Goal: Information Seeking & Learning: Learn about a topic

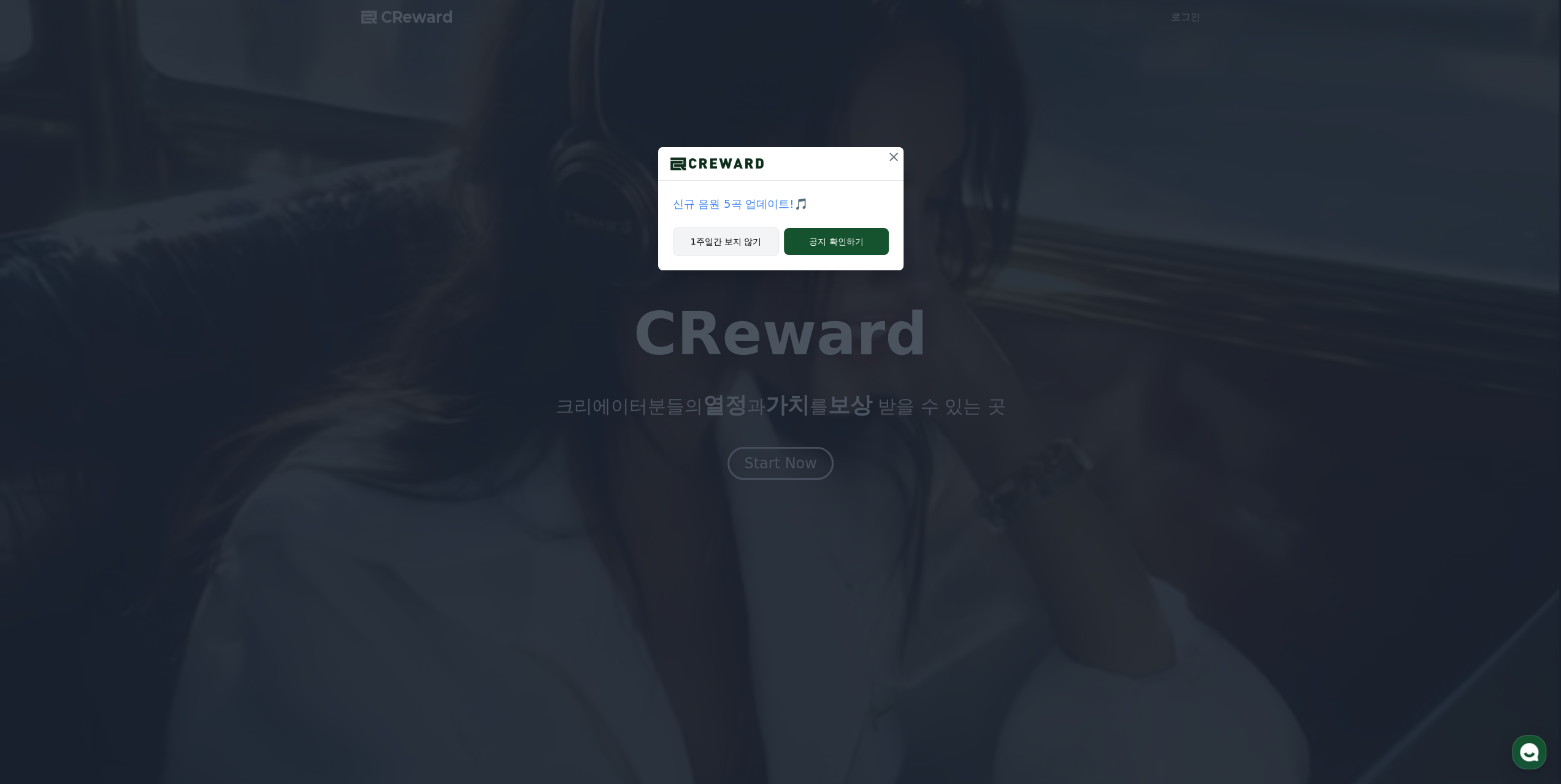
click at [744, 243] on button "1주일간 보지 않기" at bounding box center [726, 241] width 107 height 28
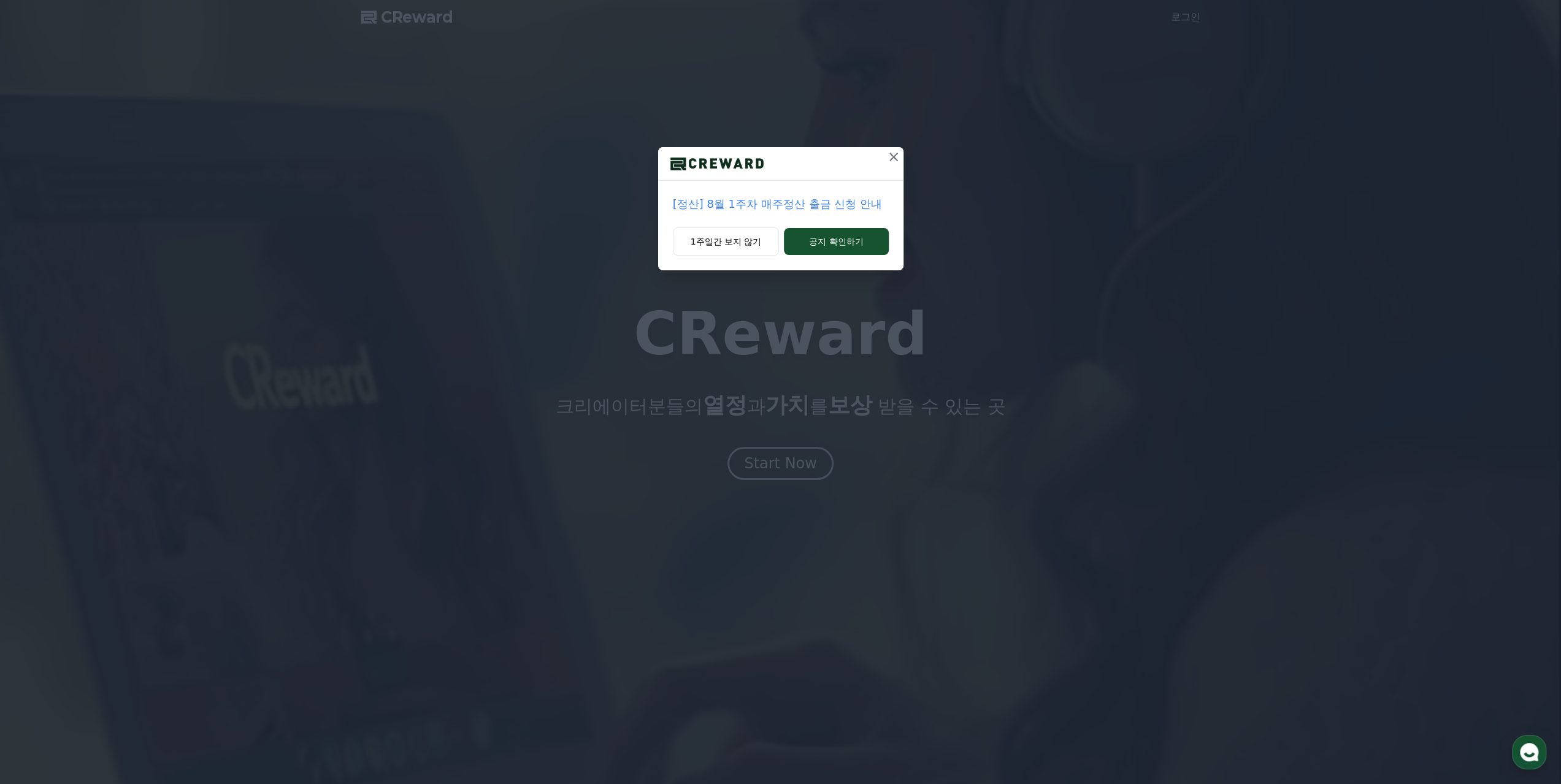
click at [893, 155] on icon at bounding box center [893, 157] width 15 height 15
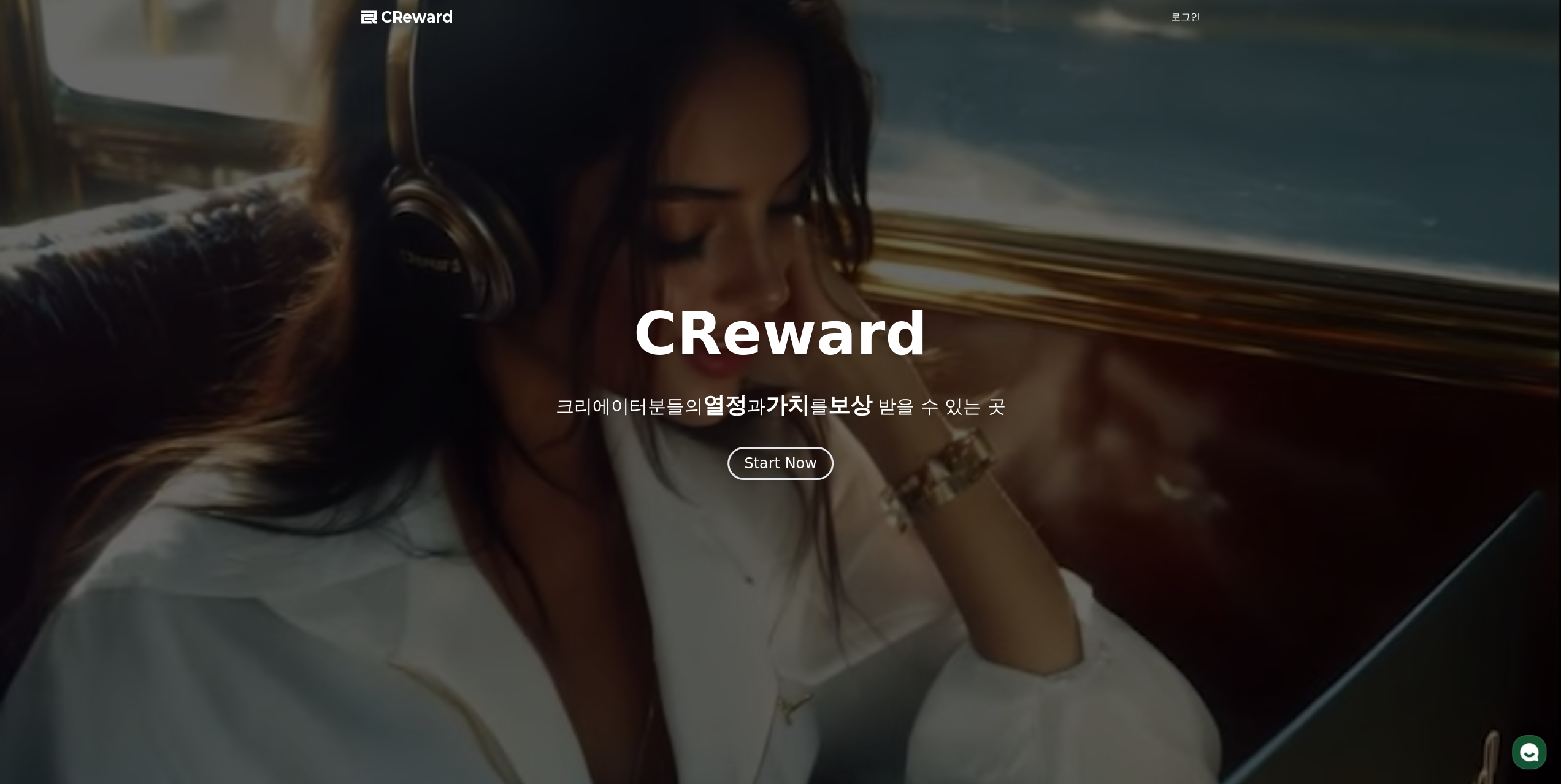
click at [1187, 17] on link "로그인" at bounding box center [1186, 17] width 30 height 15
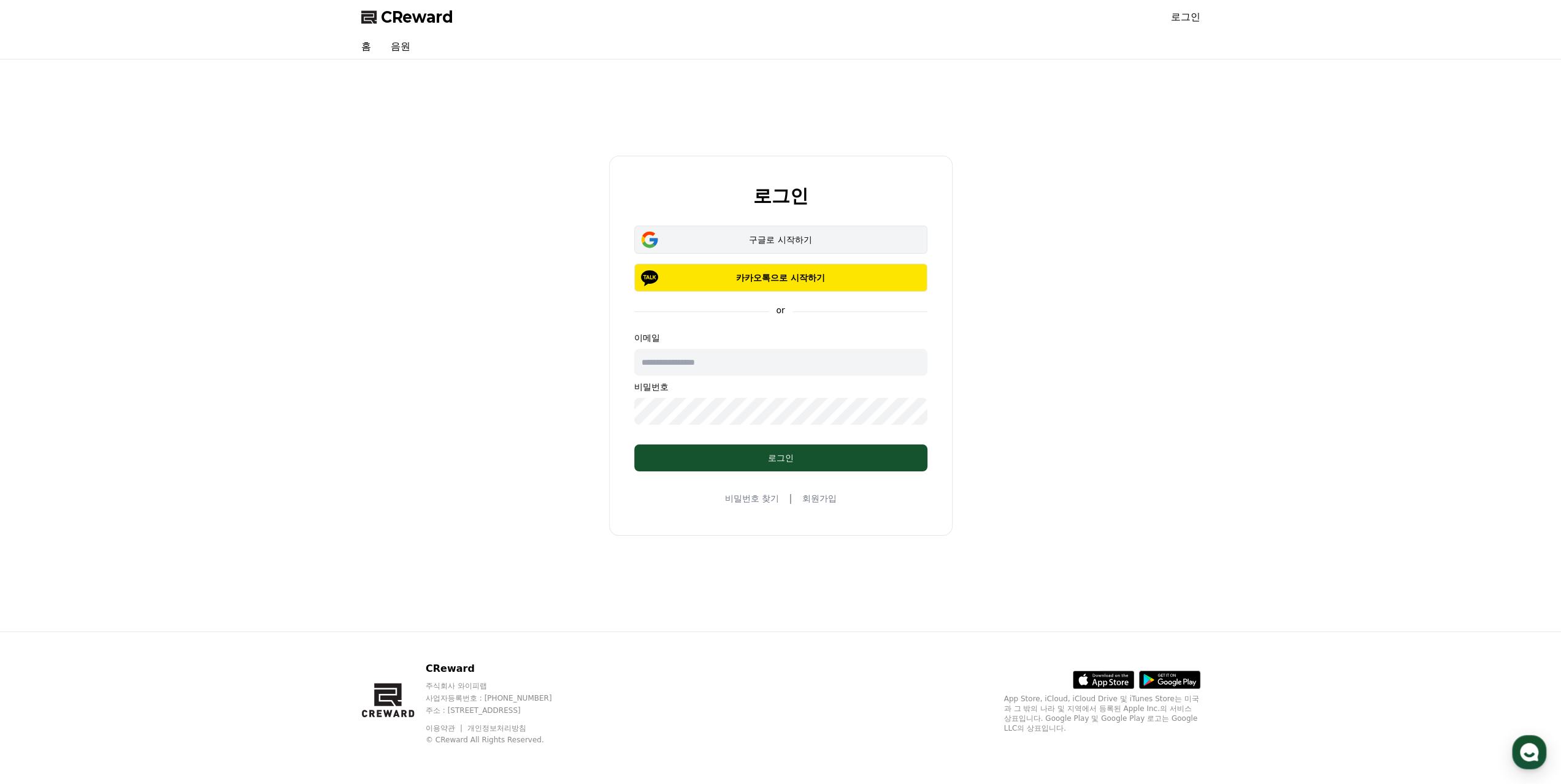
click at [797, 238] on div "구글로 시작하기" at bounding box center [780, 240] width 257 height 12
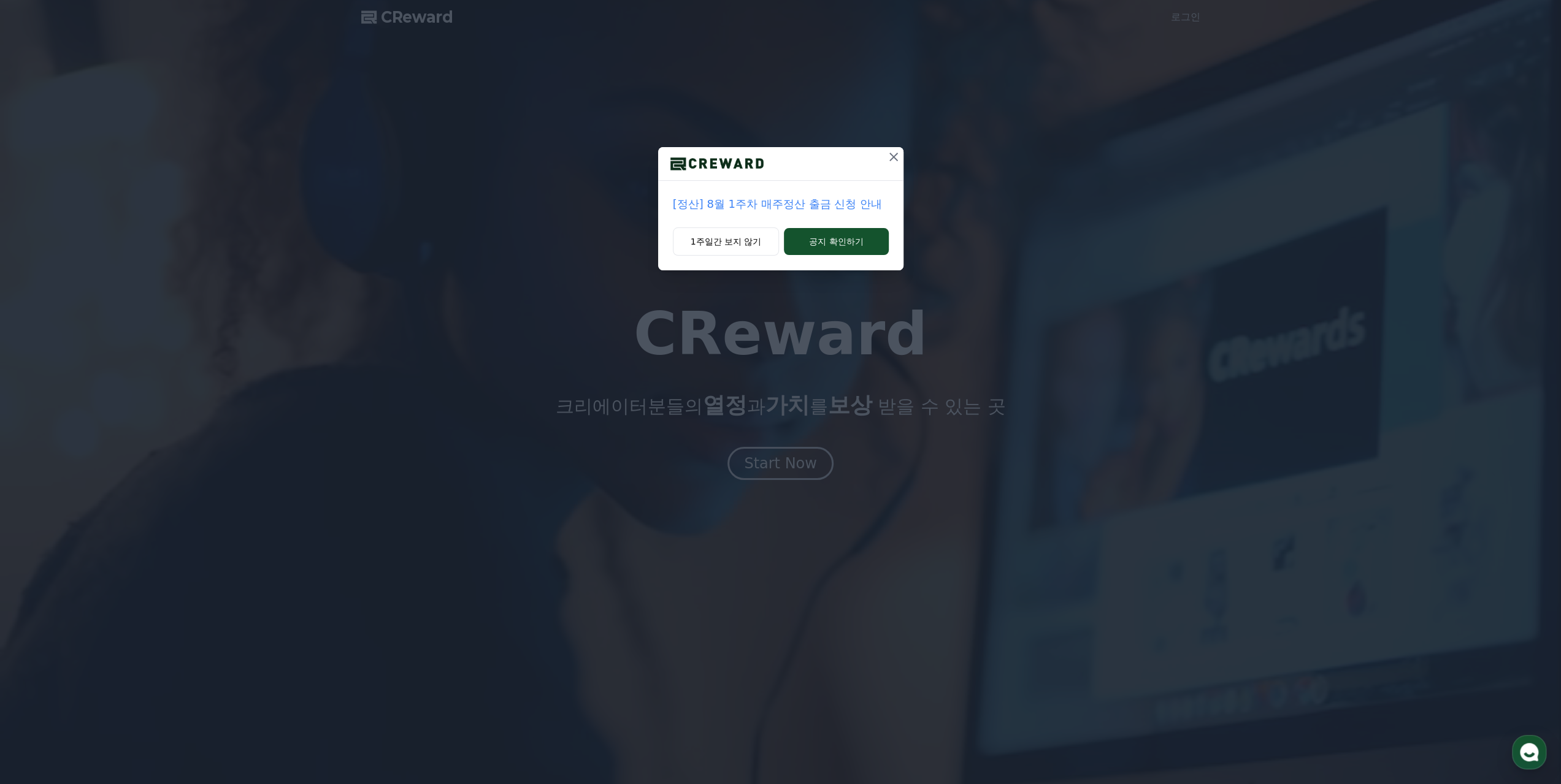
click at [889, 156] on icon at bounding box center [893, 157] width 15 height 15
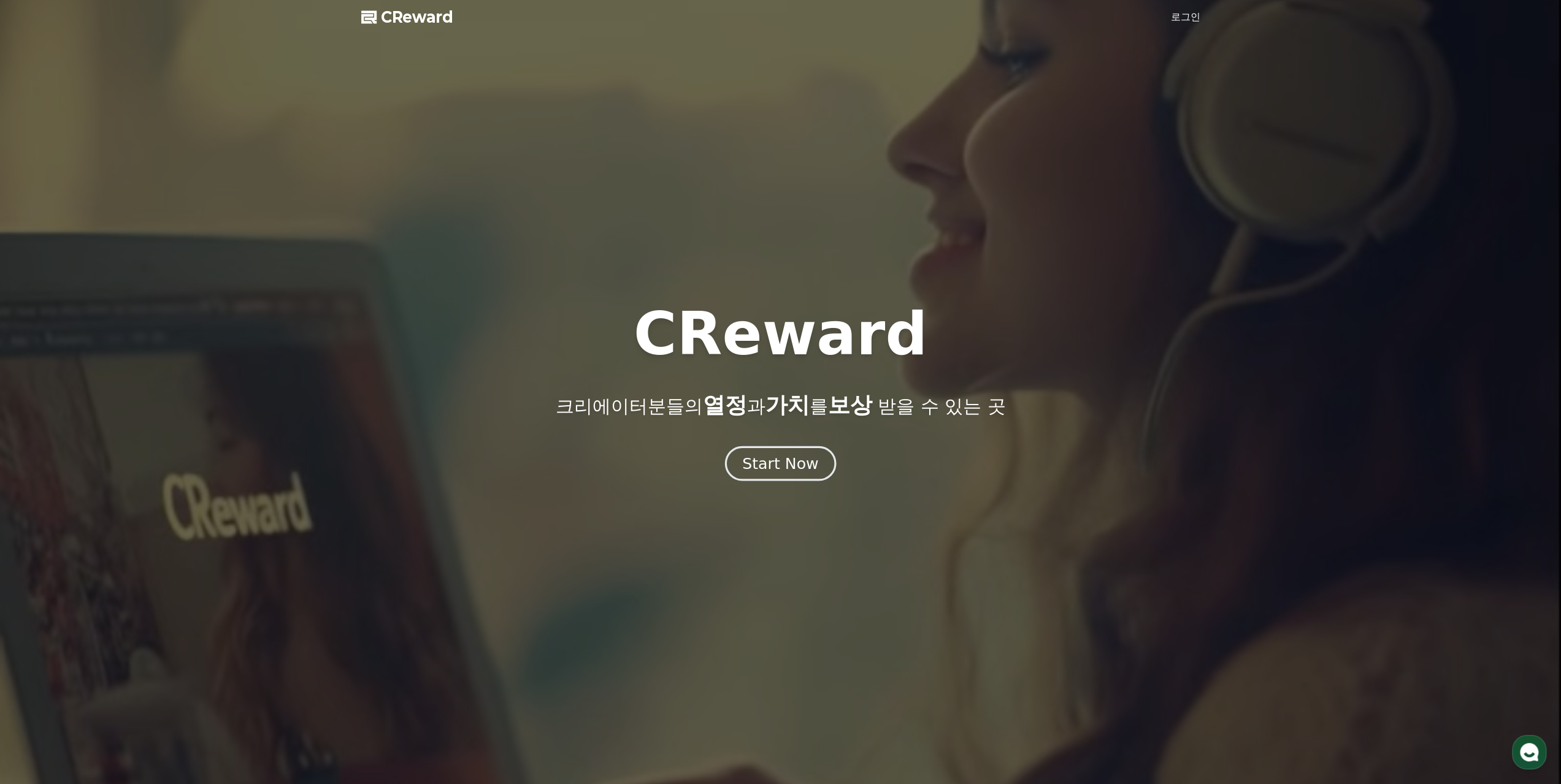
click at [789, 468] on div "Start Now" at bounding box center [780, 464] width 76 height 21
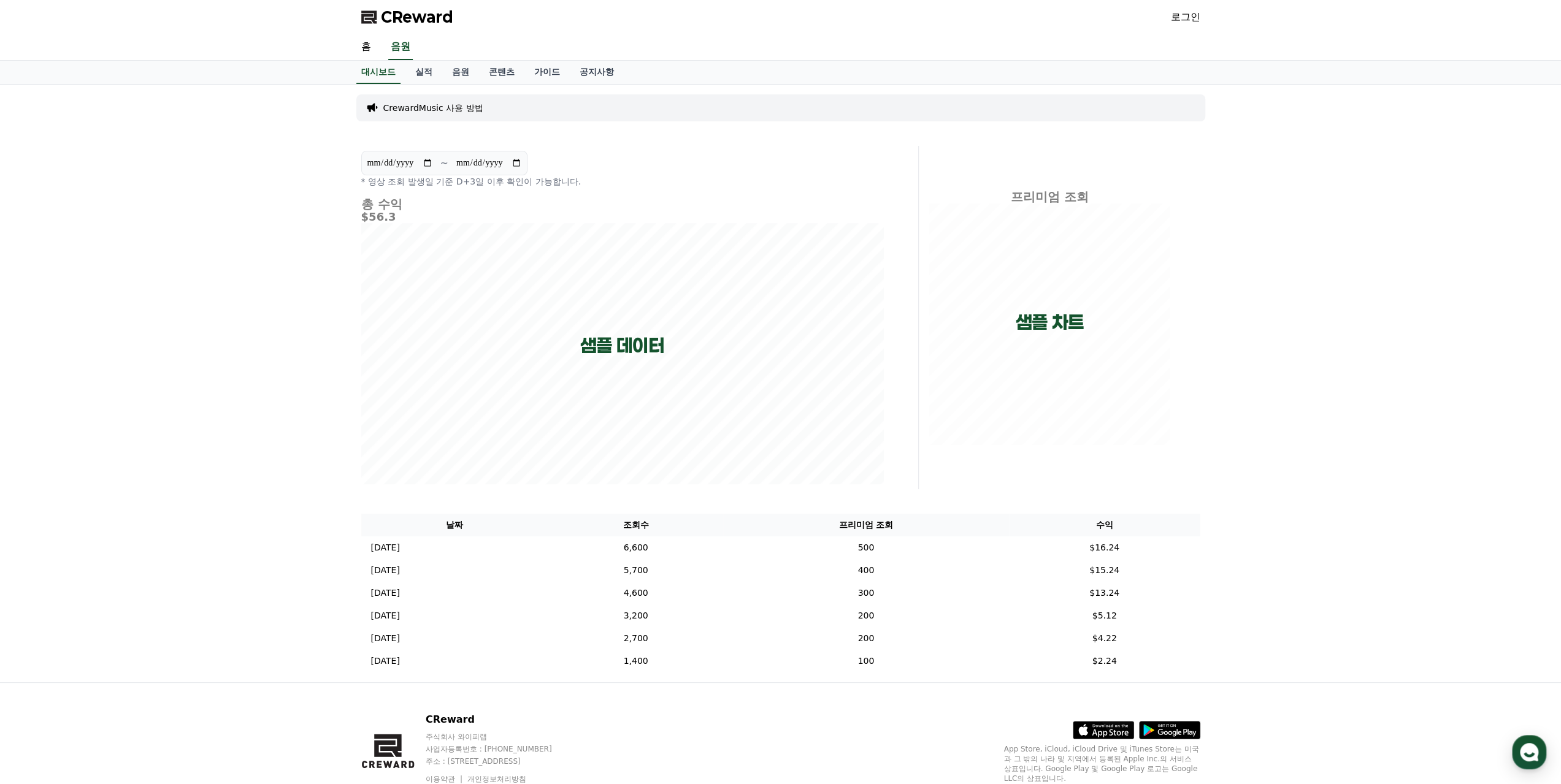
click at [1180, 16] on link "로그인" at bounding box center [1186, 17] width 30 height 15
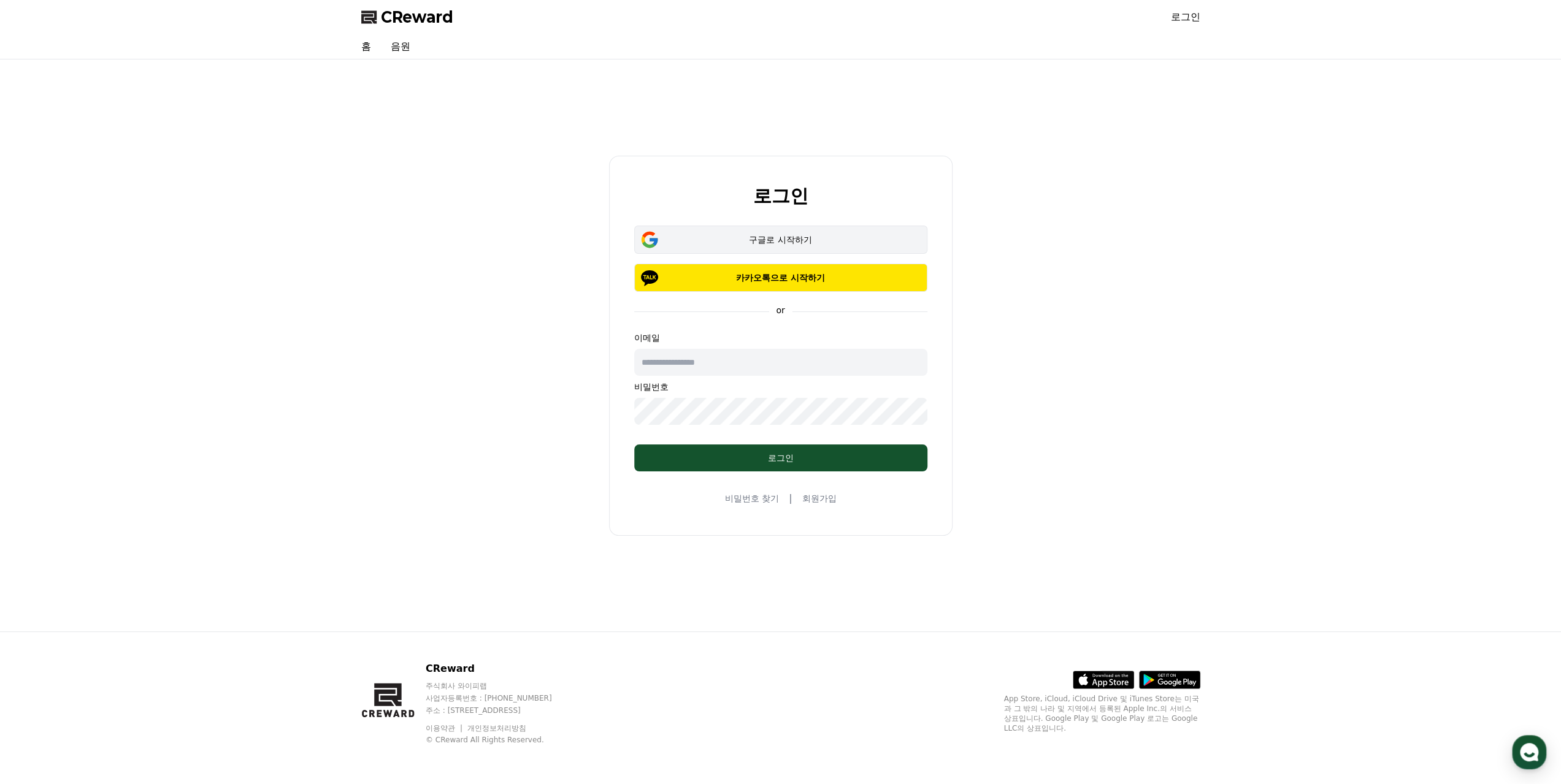
click at [767, 236] on div "구글로 시작하기" at bounding box center [780, 240] width 257 height 12
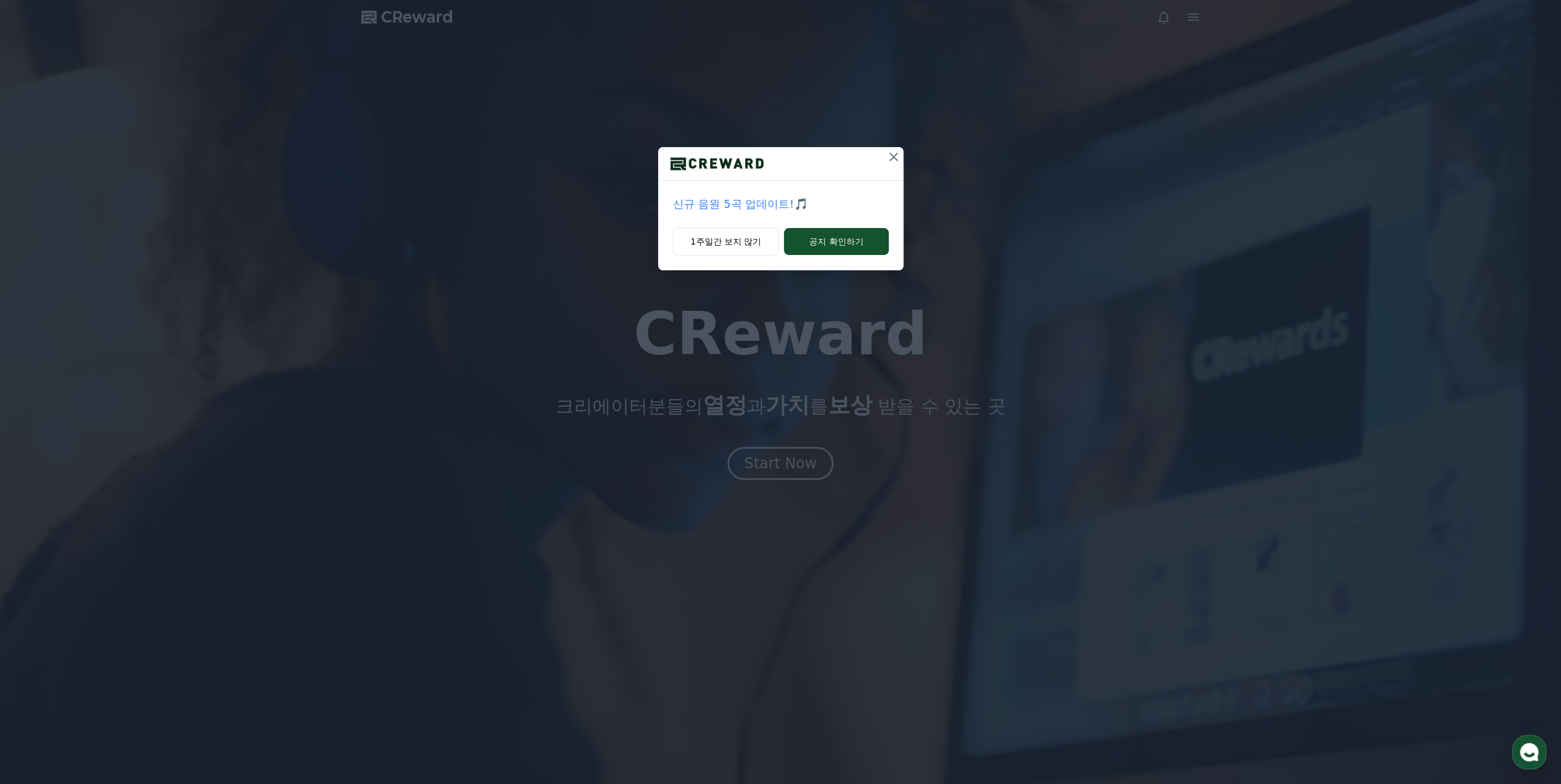
click at [768, 204] on p "신규 음원 5곡 업데이트!🎵" at bounding box center [781, 204] width 216 height 17
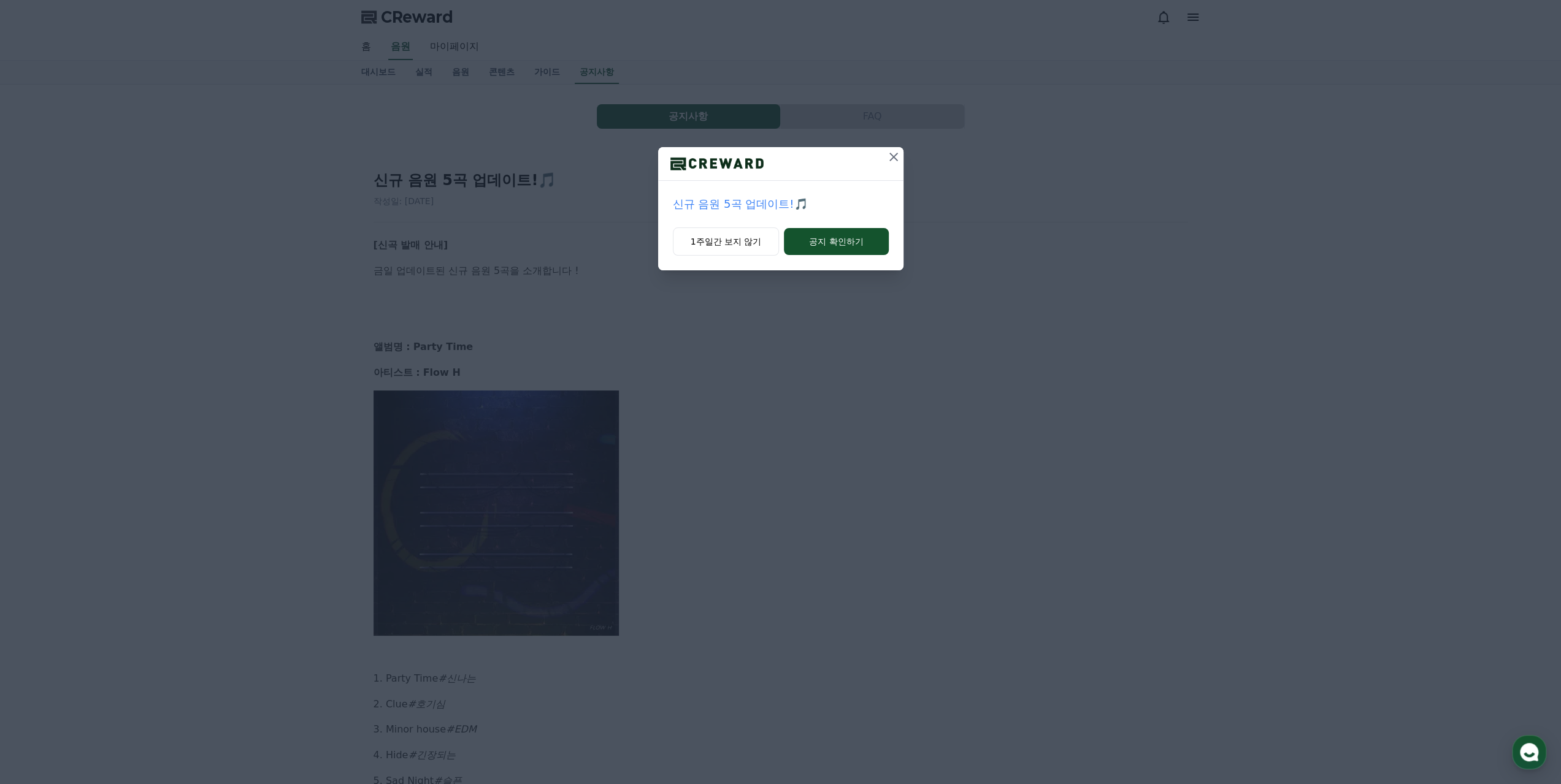
click at [895, 156] on icon at bounding box center [893, 157] width 9 height 9
click at [893, 157] on icon at bounding box center [893, 157] width 9 height 9
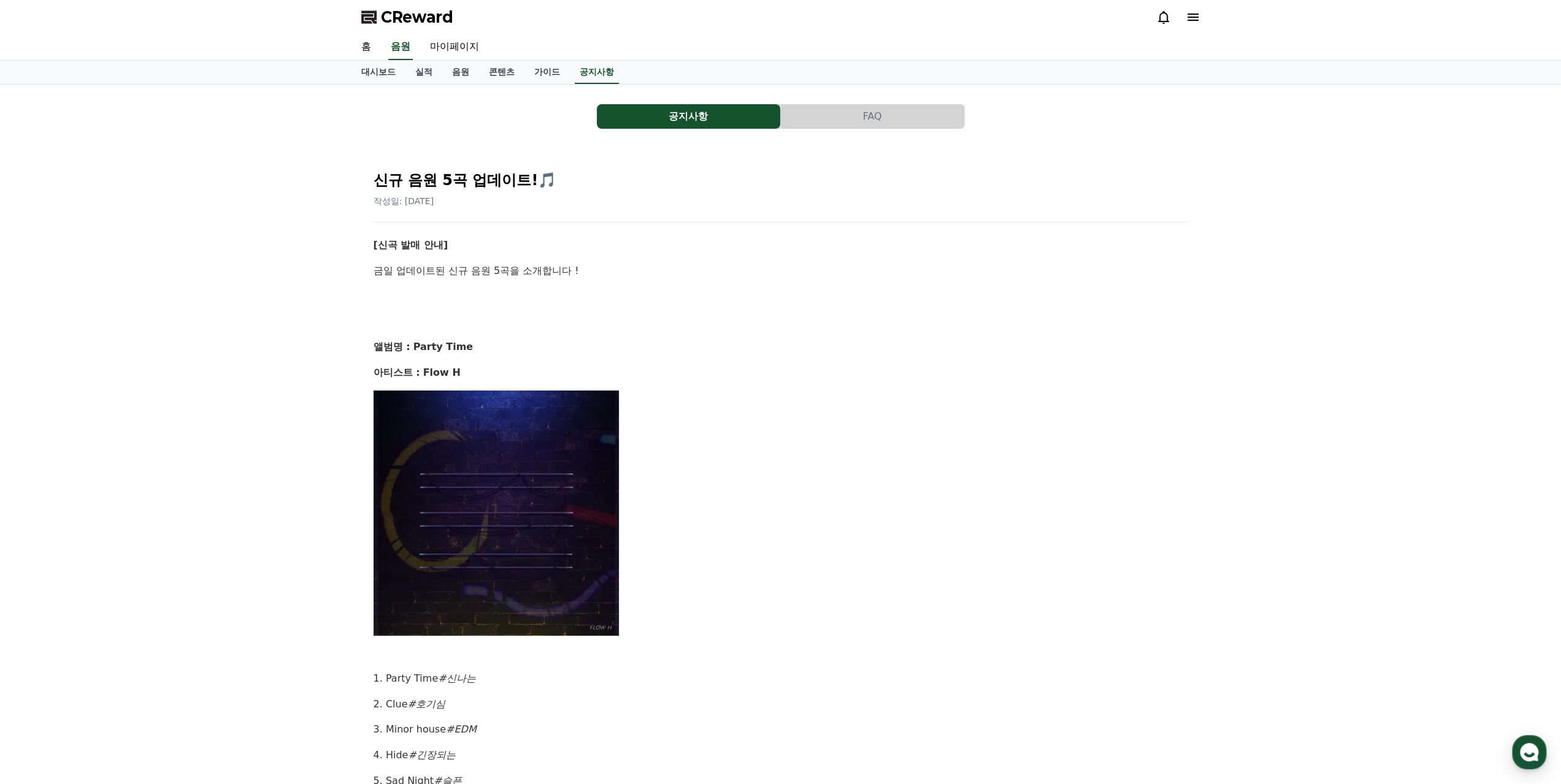
click at [179, 226] on div "공지사항 FAQ 신규 음원 5곡 업데이트!🎵 작성일: 2025-08-14 [신곡 발매 안내] 금일 업데이트된 신규 음원 5곡을 소개합니다 ! …" at bounding box center [780, 593] width 1561 height 1018
